Goal: Check status: Check status

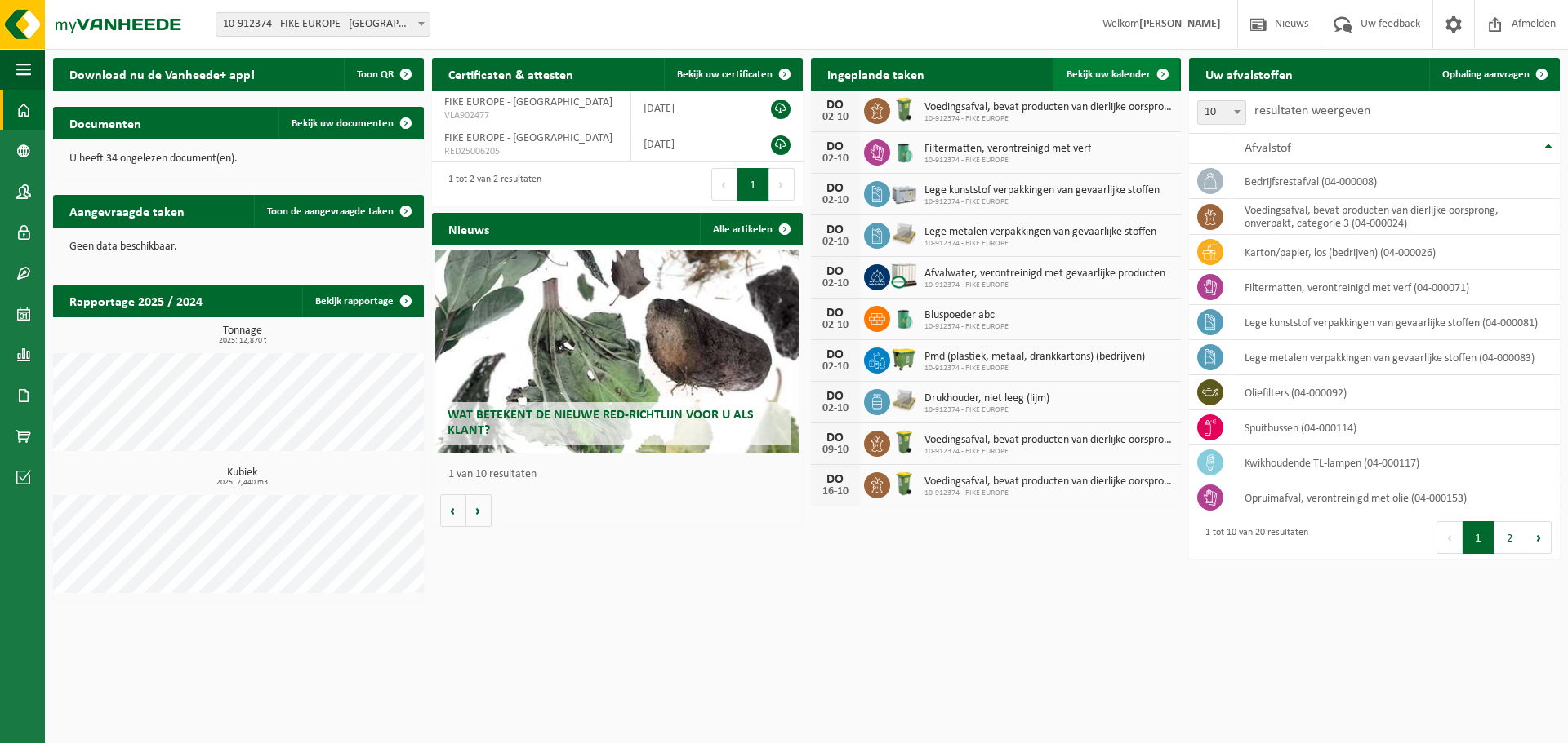
click at [1147, 65] on span at bounding box center [1163, 74] width 32 height 32
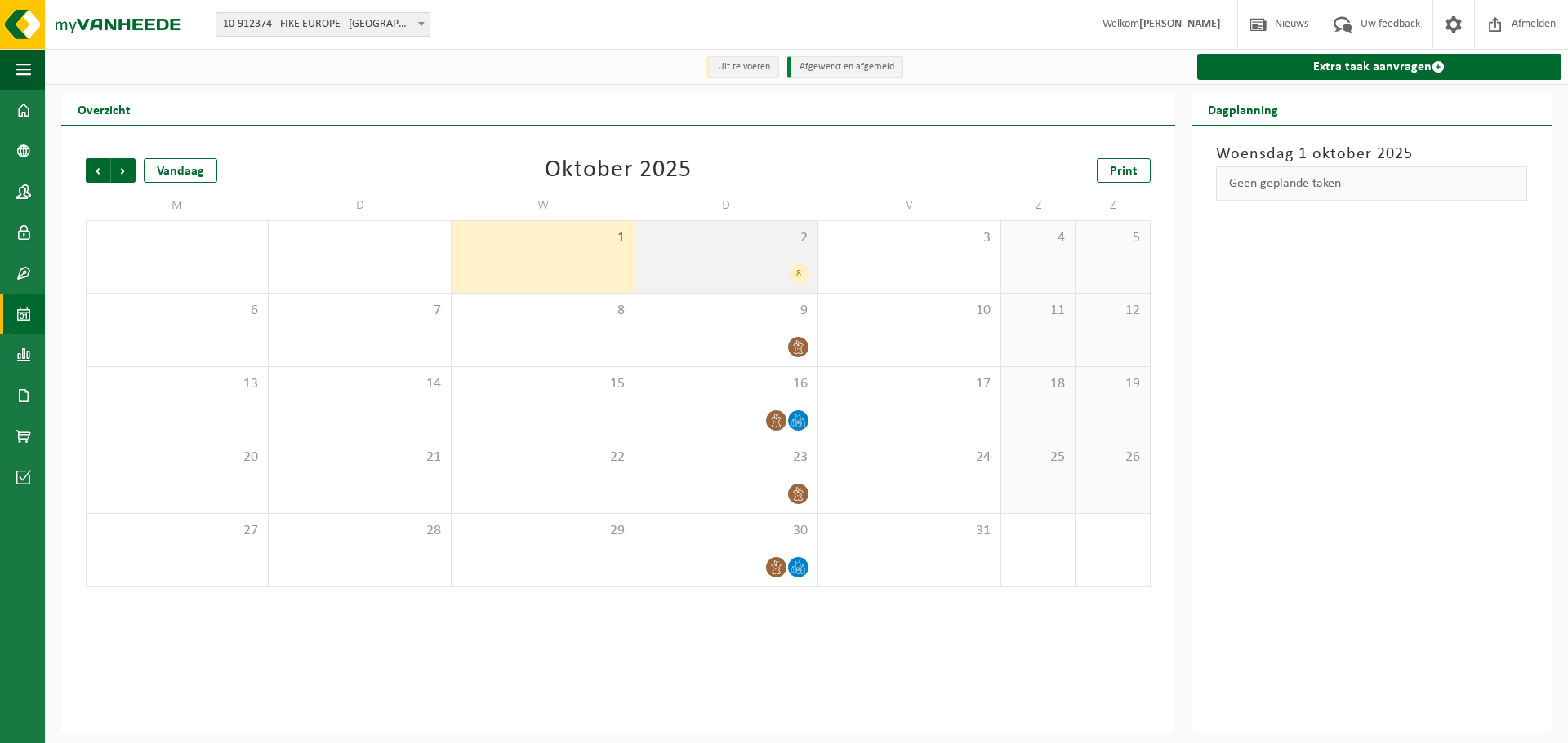
click at [804, 272] on div "8" at bounding box center [799, 274] width 21 height 21
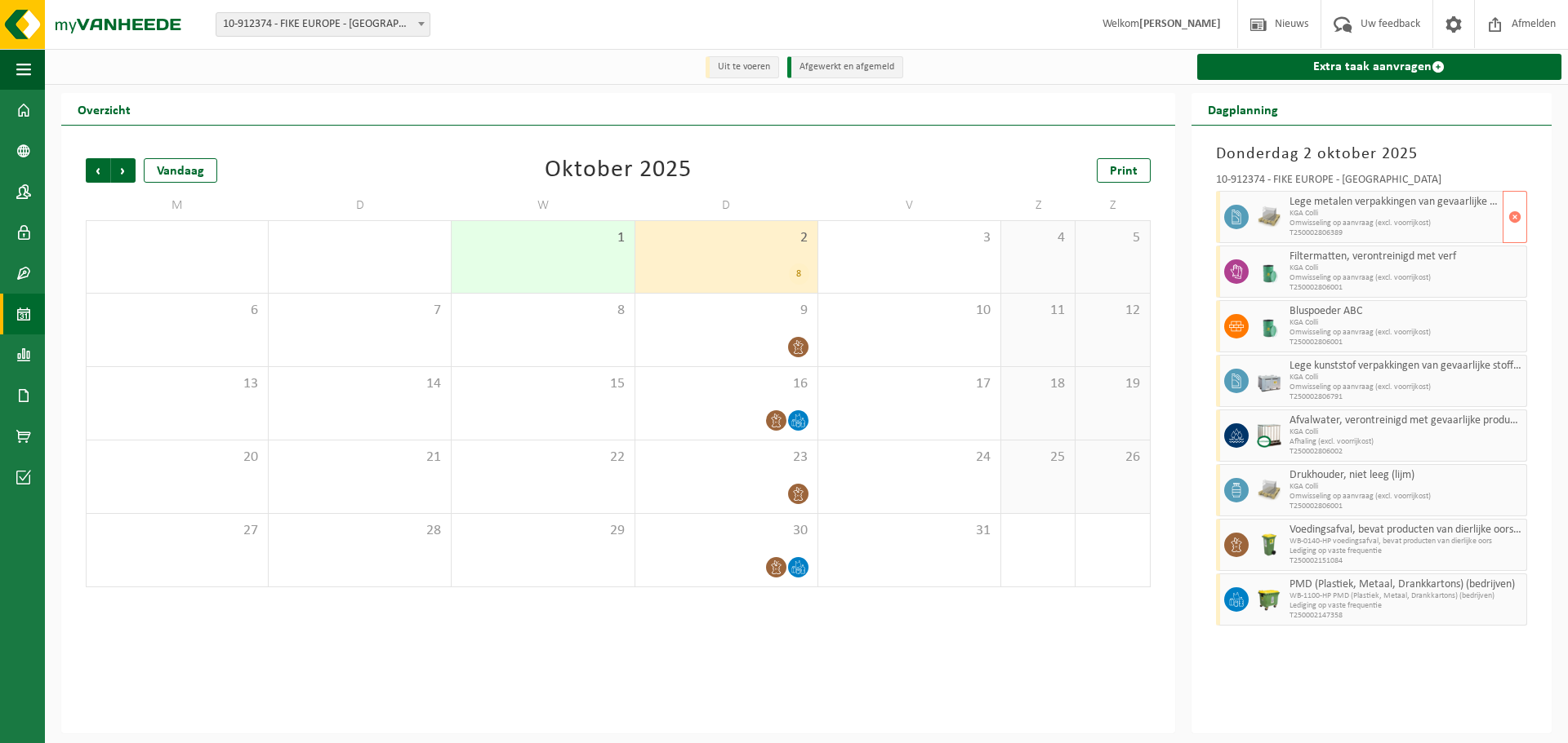
click at [1382, 224] on span "Omwisseling op aanvraag (excl. voorrijkost)" at bounding box center [1394, 223] width 209 height 9
click at [753, 67] on li "Uit te voeren" at bounding box center [743, 67] width 73 height 22
drag, startPoint x: 1212, startPoint y: 158, endPoint x: 1424, endPoint y: 153, distance: 212.1
click at [1424, 153] on div "Donderdag 2 oktober 2025" at bounding box center [1371, 154] width 327 height 25
click at [1424, 153] on h3 "Donderdag 2 oktober 2025" at bounding box center [1371, 154] width 311 height 25
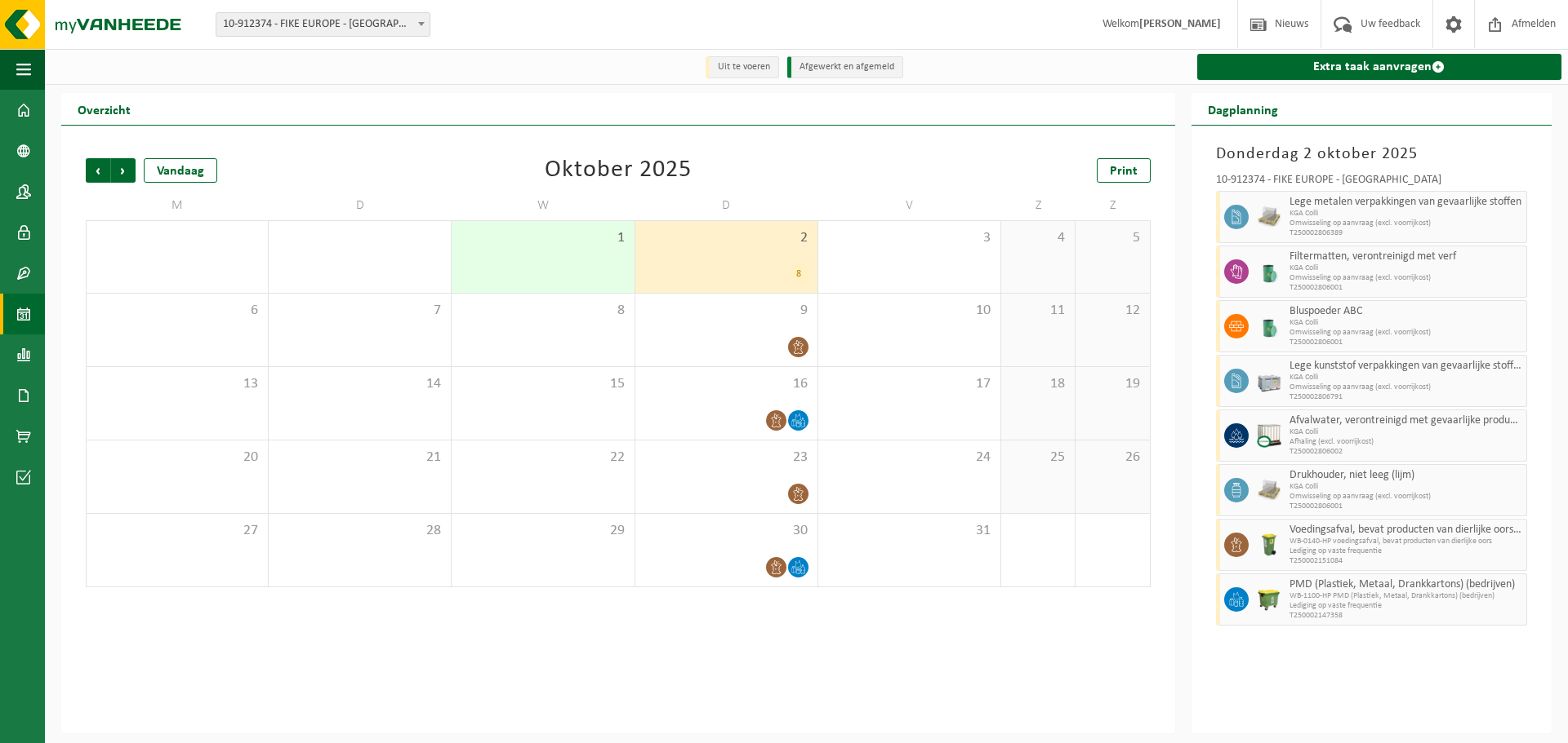
drag, startPoint x: 1192, startPoint y: 128, endPoint x: 1206, endPoint y: 143, distance: 20.5
click at [1206, 143] on div "Donderdag 2 oktober 2025 10-912374 - FIKE EUROPE - HERENTALS Lege metalen verpa…" at bounding box center [1371, 430] width 360 height 608
